Goal: Task Accomplishment & Management: Use online tool/utility

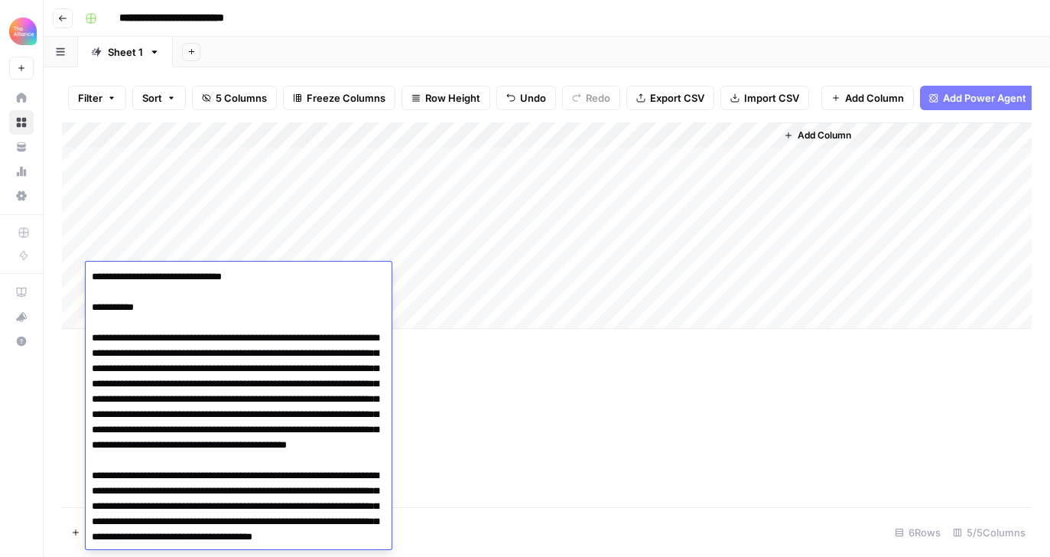
scroll to position [9955, 0]
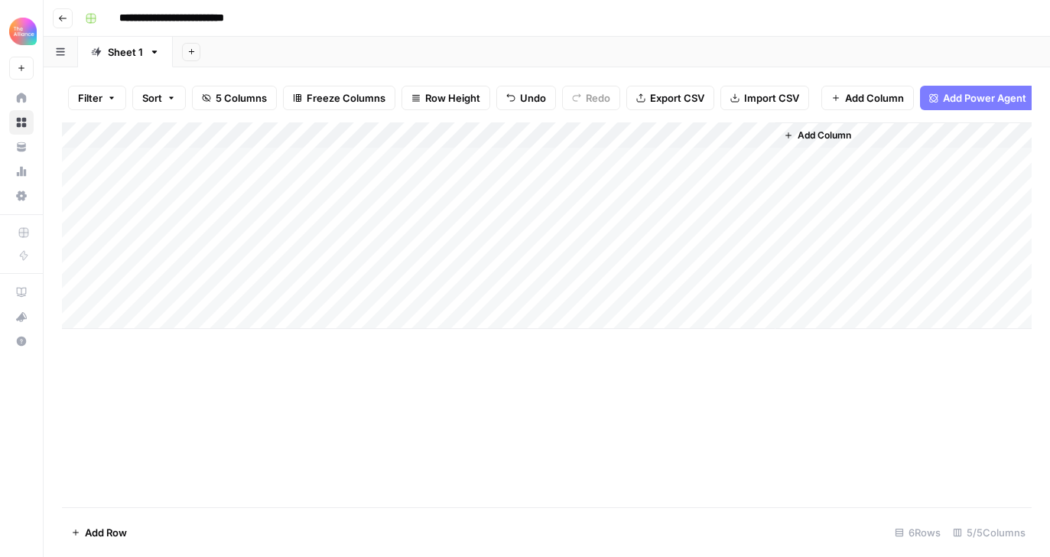
click at [482, 370] on div "Add Column" at bounding box center [547, 314] width 970 height 385
click at [147, 310] on div "Add Column" at bounding box center [547, 225] width 970 height 206
type textarea "**********"
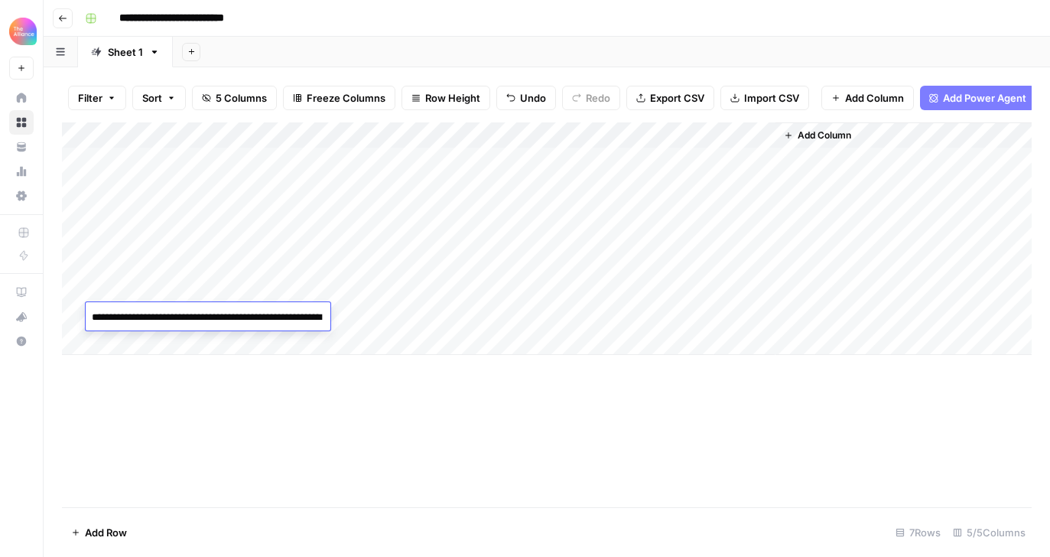
scroll to position [10724, 0]
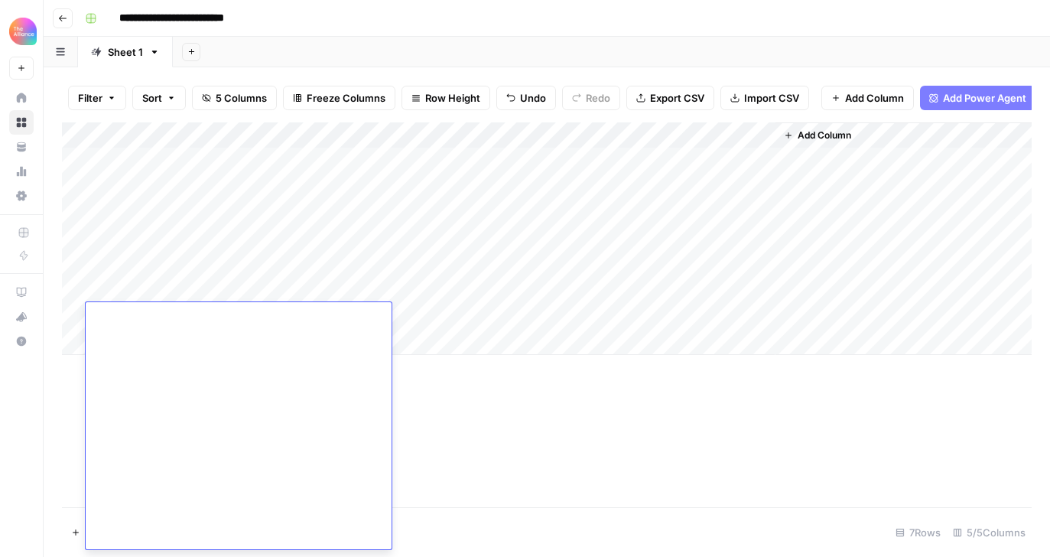
click at [486, 458] on div "Add Column" at bounding box center [547, 314] width 970 height 385
click at [330, 314] on div "Add Column" at bounding box center [547, 238] width 970 height 232
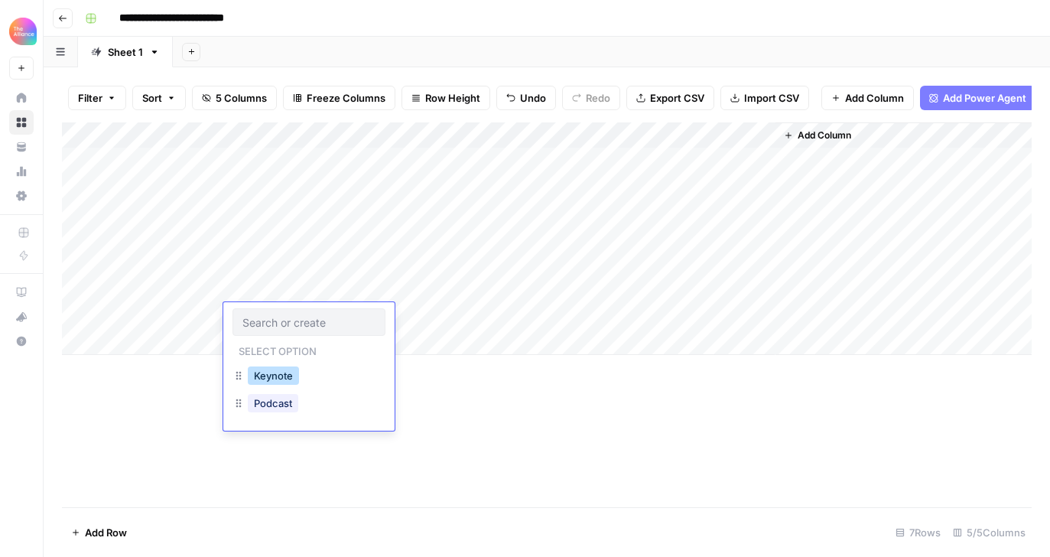
click at [292, 378] on button "Keynote" at bounding box center [273, 375] width 51 height 18
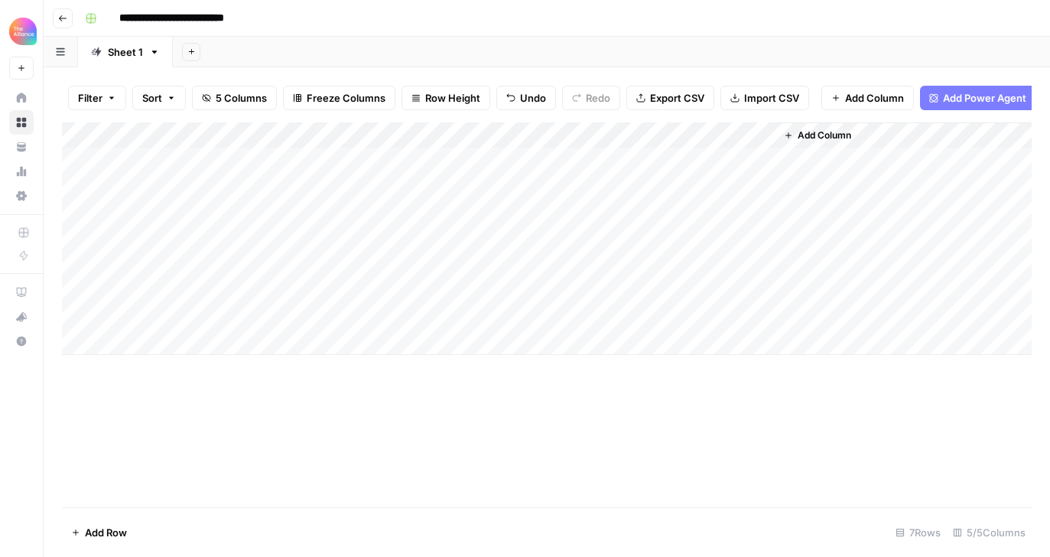
click at [387, 317] on div "Add Column" at bounding box center [547, 238] width 970 height 232
click at [421, 21] on div "**********" at bounding box center [557, 18] width 956 height 24
click at [691, 332] on div "Add Column" at bounding box center [547, 238] width 970 height 232
click at [731, 327] on div "Add Column" at bounding box center [547, 238] width 970 height 232
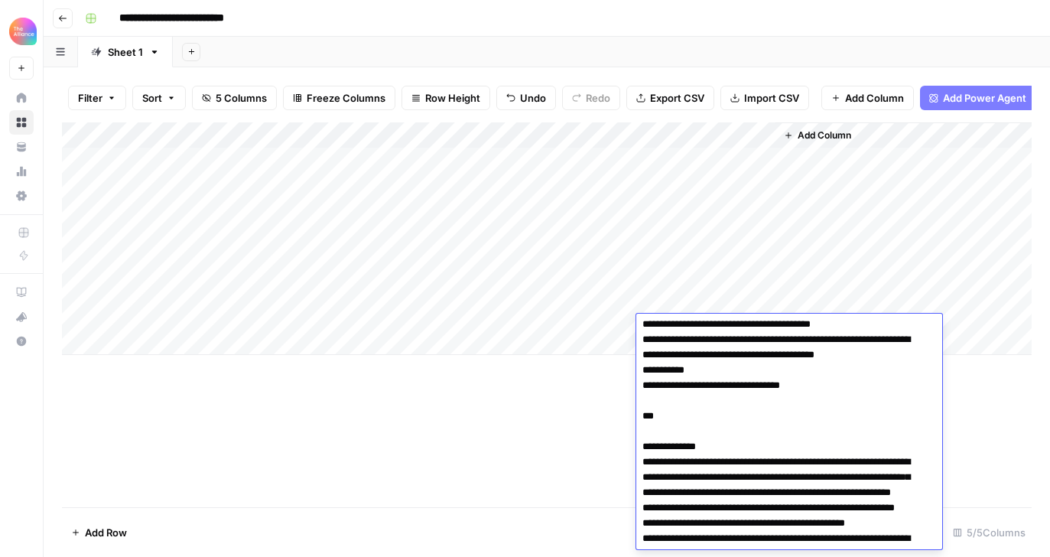
scroll to position [0, 0]
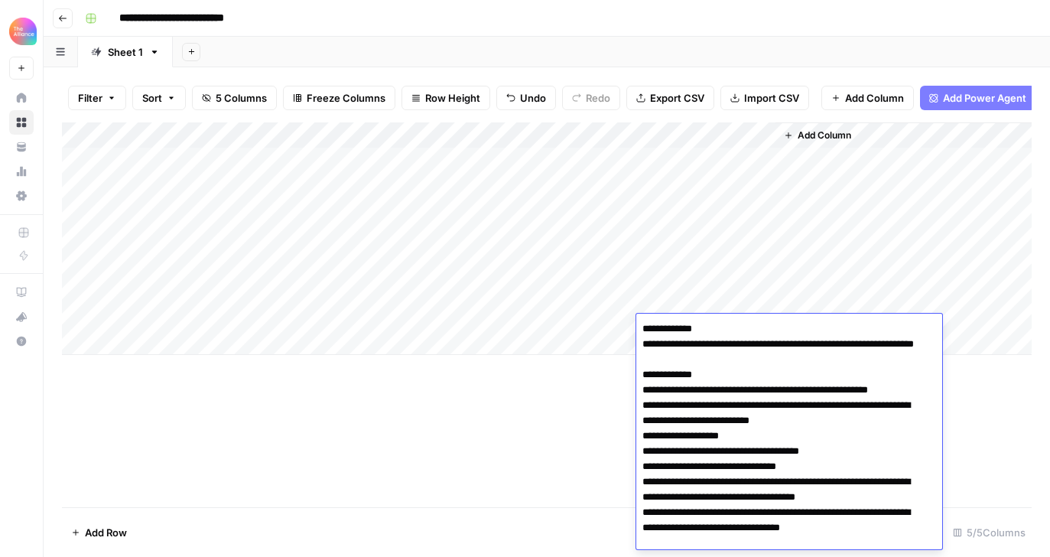
click at [180, 329] on div "Add Column" at bounding box center [547, 238] width 970 height 232
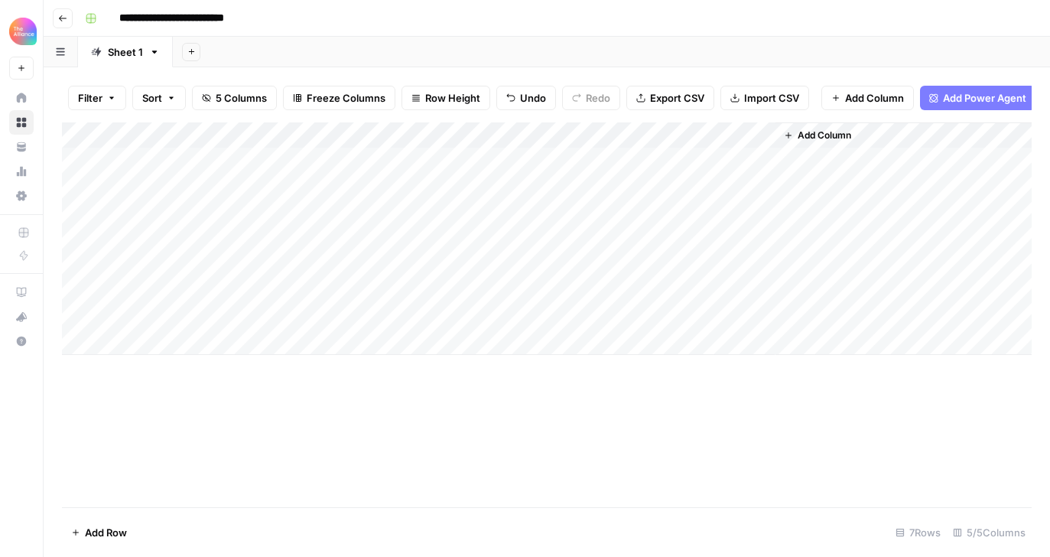
click at [181, 329] on div "Add Column" at bounding box center [547, 238] width 970 height 232
click at [181, 329] on div at bounding box center [156, 328] width 140 height 28
